Goal: Task Accomplishment & Management: Manage account settings

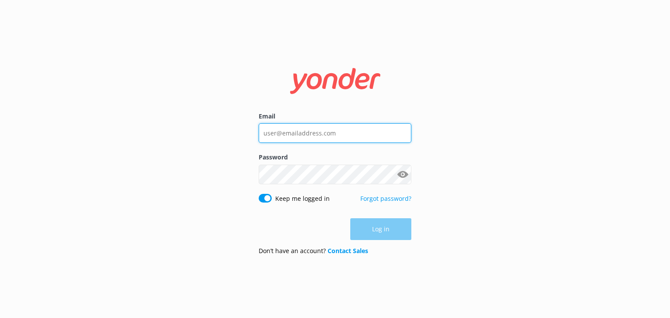
type input "[EMAIL_ADDRESS][DOMAIN_NAME]"
click at [379, 221] on div "Log in" at bounding box center [335, 230] width 153 height 22
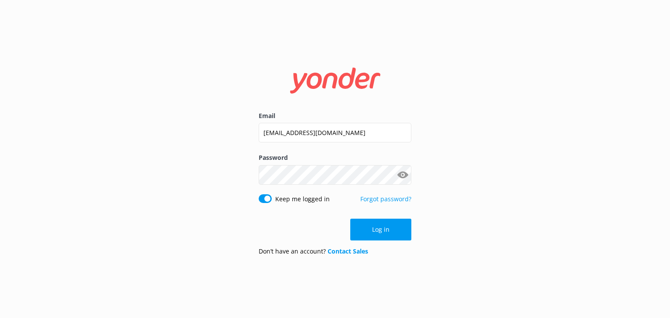
click at [379, 221] on button "Log in" at bounding box center [380, 230] width 61 height 22
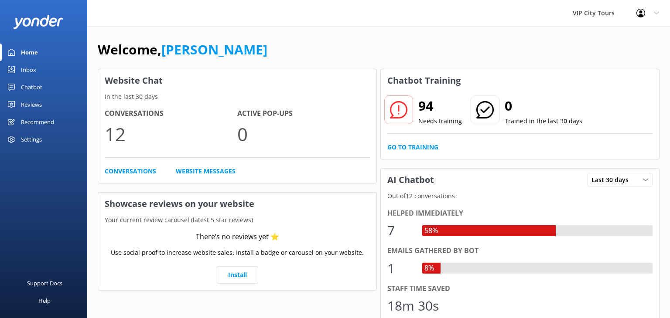
click at [29, 70] on div "Inbox" at bounding box center [28, 69] width 15 height 17
